Goal: Find specific page/section: Find specific page/section

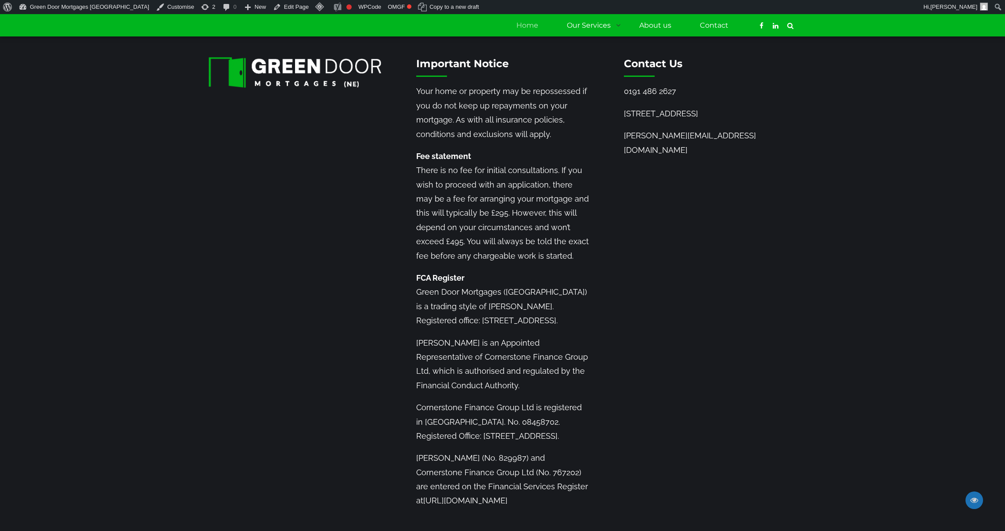
scroll to position [1304, 0]
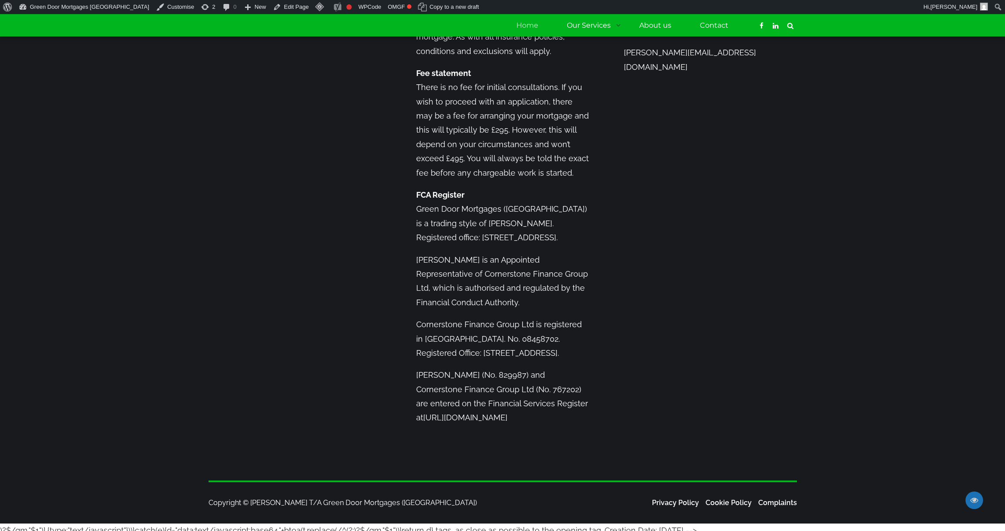
drag, startPoint x: 705, startPoint y: 521, endPoint x: 1, endPoint y: 527, distance: 703.4
copy body "?$/gm,"$1")],{type:"text/javascript"}))}catch(e){d="data:text/javascript;base64…"
drag, startPoint x: 689, startPoint y: 524, endPoint x: 0, endPoint y: 528, distance: 689.3
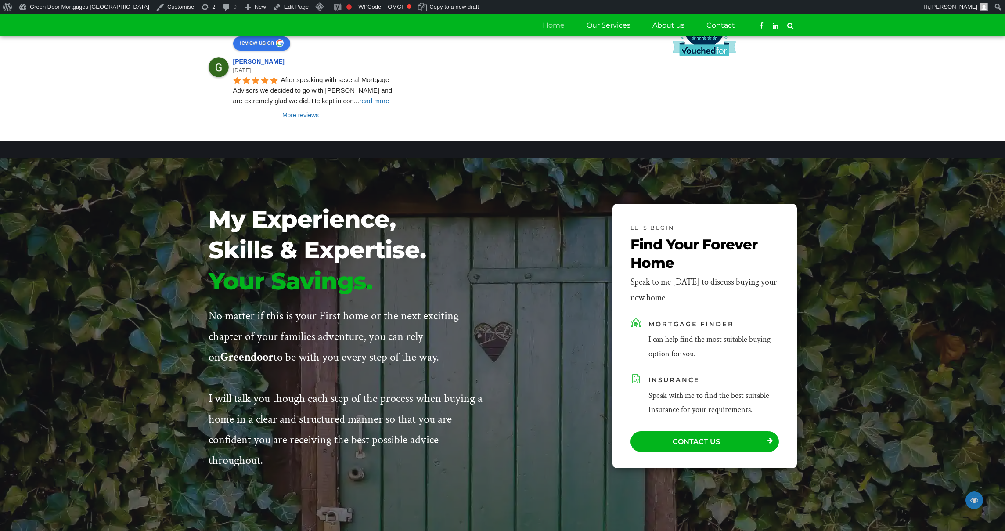
scroll to position [1268, 0]
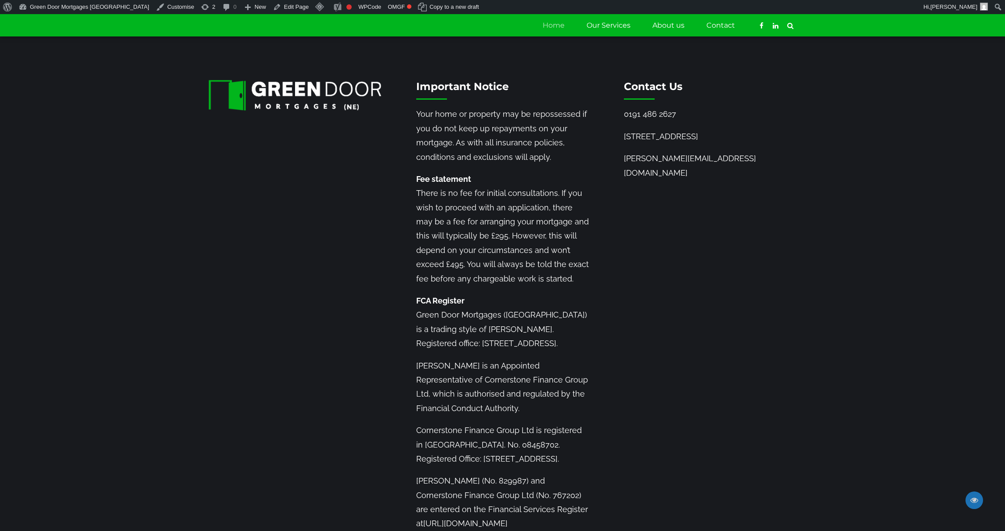
scroll to position [1268, 0]
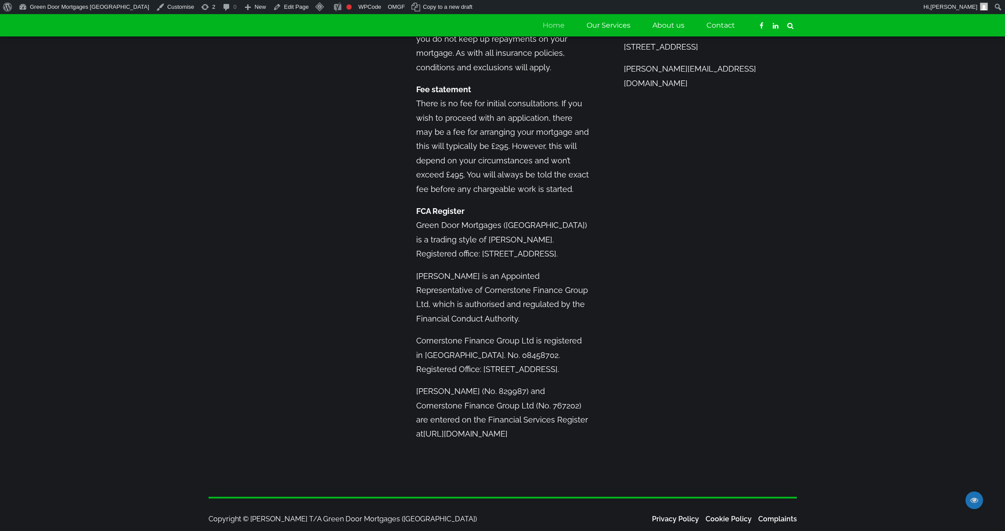
scroll to position [1268, 0]
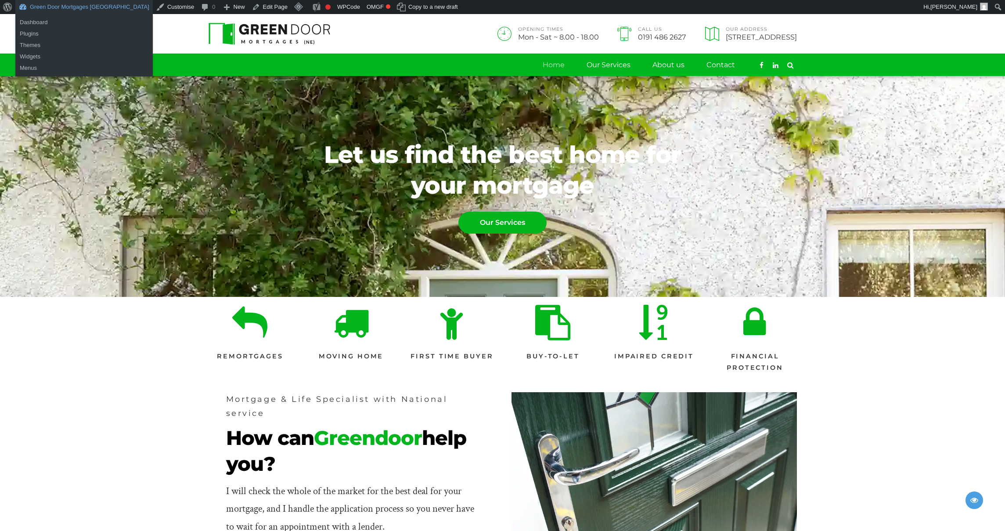
click at [78, 6] on link "Green Door Mortgages [GEOGRAPHIC_DATA]" at bounding box center [83, 7] width 137 height 14
click at [90, 12] on link "Green Door Mortgages [GEOGRAPHIC_DATA]" at bounding box center [83, 7] width 137 height 14
